Goal: Find specific page/section: Find specific page/section

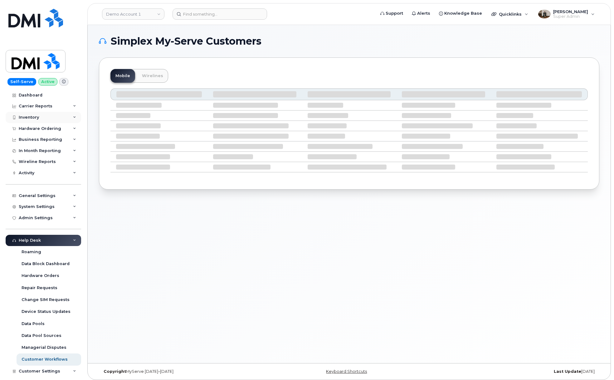
click at [30, 116] on div "Inventory" at bounding box center [29, 117] width 20 height 5
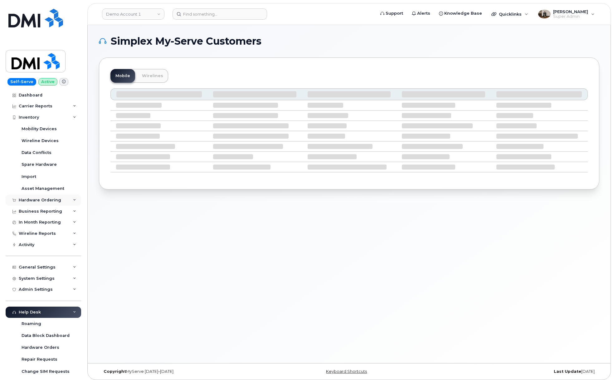
click at [32, 197] on div "Hardware Ordering" at bounding box center [44, 200] width 76 height 11
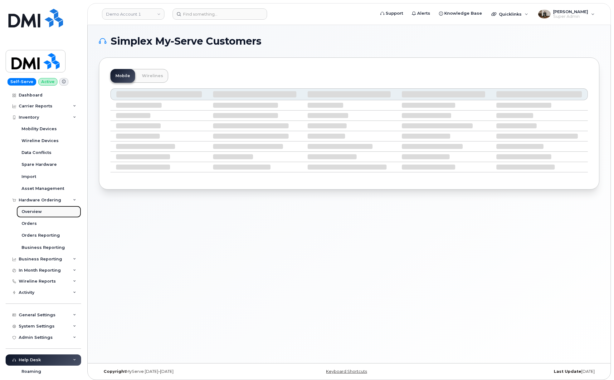
click at [34, 213] on div "Overview" at bounding box center [32, 212] width 20 height 6
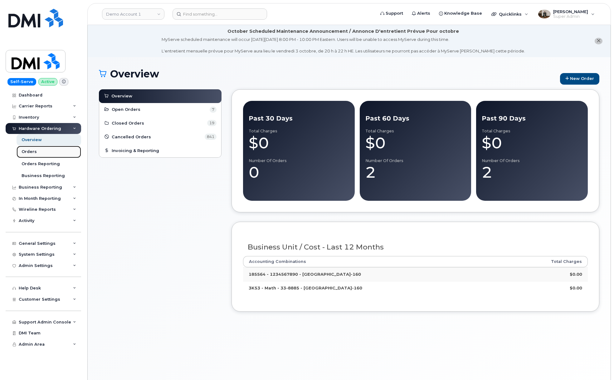
click at [29, 154] on div "Orders" at bounding box center [29, 152] width 15 height 6
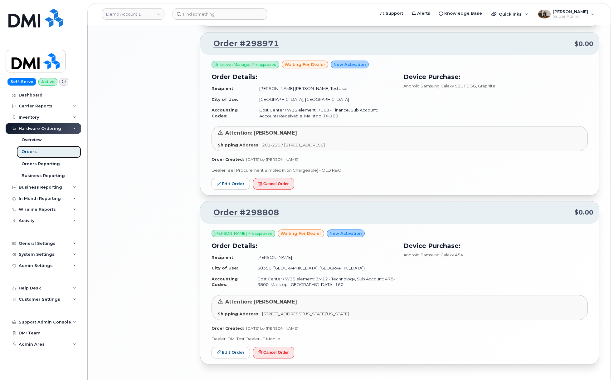
scroll to position [924, 0]
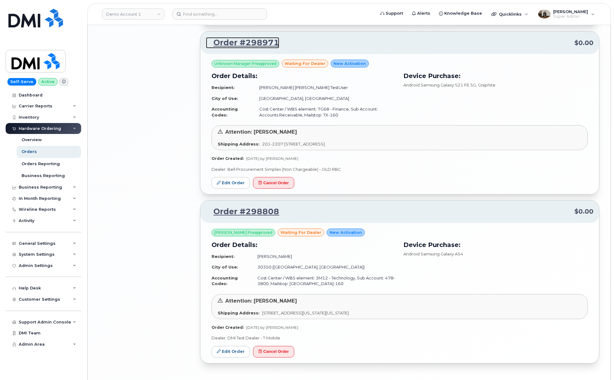
click at [251, 40] on link "Order #298971" at bounding box center [242, 42] width 73 height 11
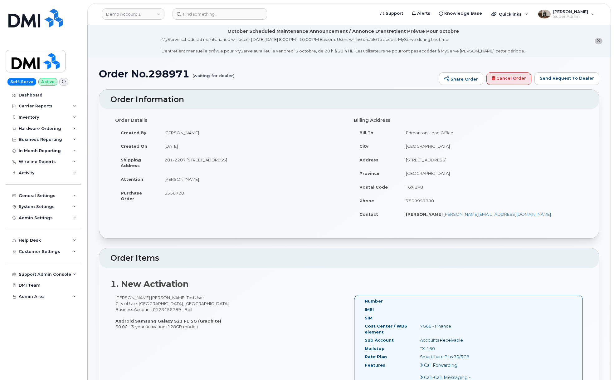
click at [598, 41] on icon "close notification" at bounding box center [599, 41] width 4 height 4
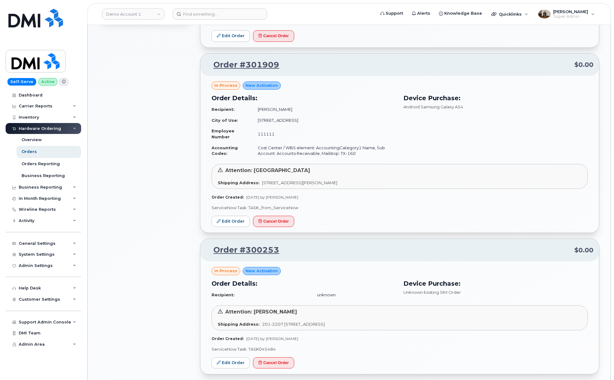
scroll to position [422, 0]
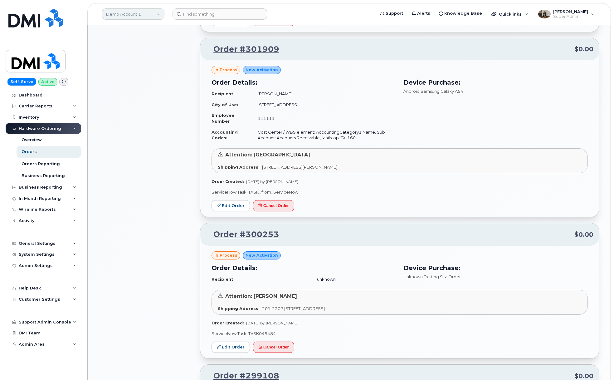
click at [133, 14] on link "Demo Account 1" at bounding box center [133, 13] width 62 height 11
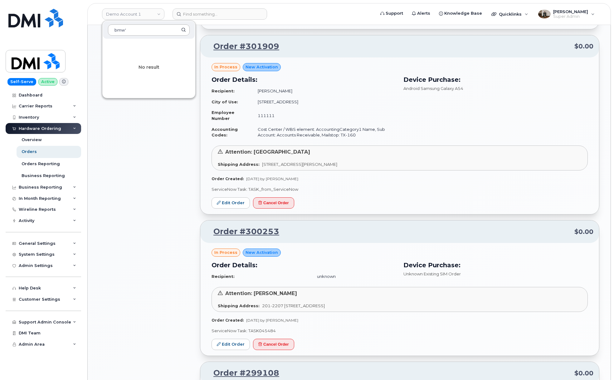
click at [129, 29] on input "bmw'" at bounding box center [149, 29] width 82 height 11
type input "bmw"
click at [121, 61] on span "BMW Manufacturing Co LLC" at bounding box center [136, 59] width 57 height 6
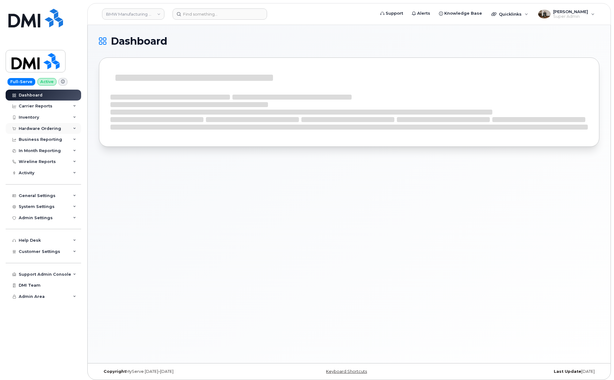
click at [39, 130] on div "Hardware Ordering" at bounding box center [40, 128] width 42 height 5
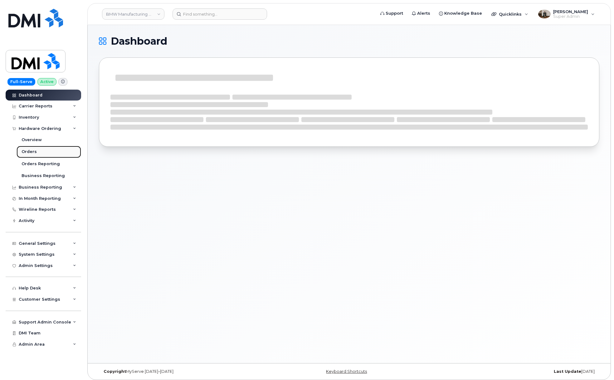
click at [33, 151] on div "Orders" at bounding box center [29, 152] width 15 height 6
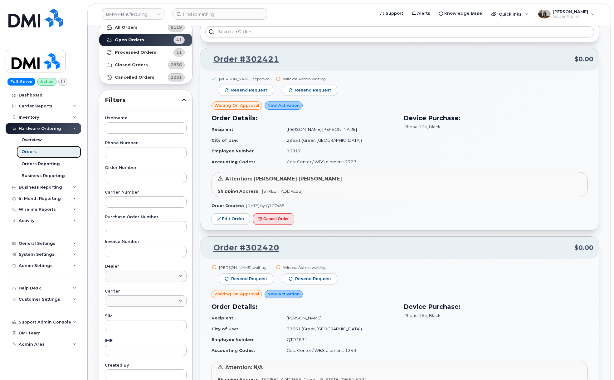
scroll to position [28, 0]
